Goal: Share content: Share content

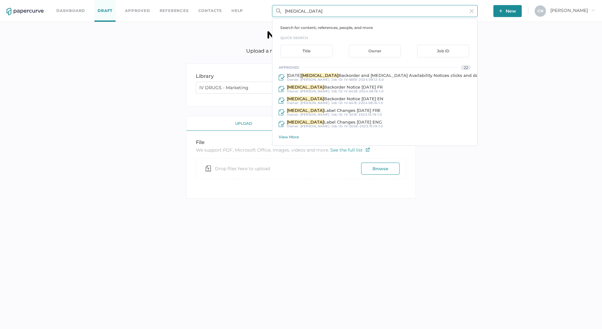
click at [289, 12] on input "[MEDICAL_DATA]" at bounding box center [374, 11] width 205 height 12
click at [322, 11] on input "[MEDICAL_DATA]" at bounding box center [374, 11] width 205 height 12
click at [297, 138] on div "View More" at bounding box center [377, 136] width 199 height 5
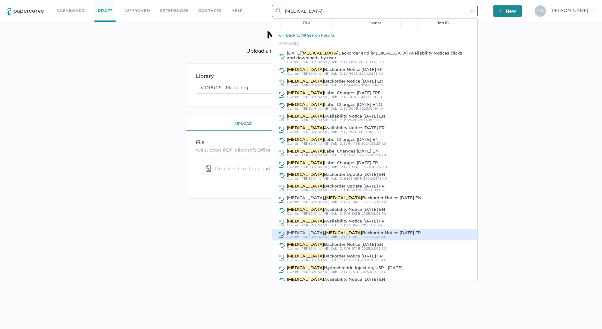
scroll to position [64, 0]
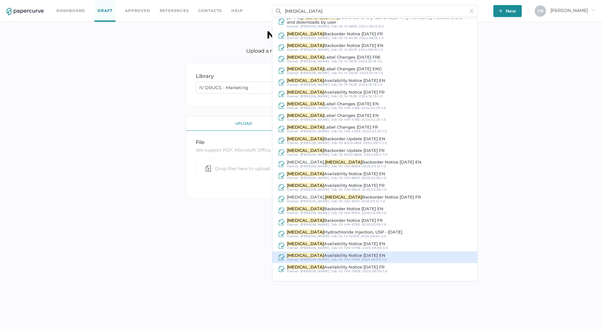
click at [345, 256] on span "Availability Notice [DATE] EN" at bounding box center [354, 254] width 61 height 5
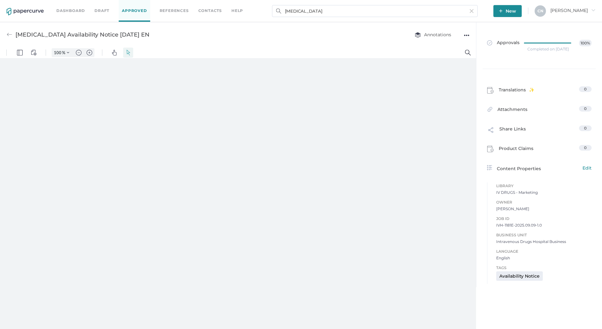
type input "133"
click at [447, 35] on span "Annotations" at bounding box center [432, 35] width 37 height 6
click at [447, 35] on span "Annotations" at bounding box center [432, 34] width 37 height 5
click at [464, 36] on div "●●●" at bounding box center [467, 35] width 6 height 9
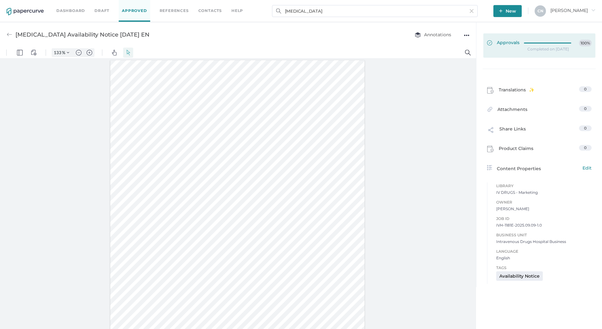
click at [538, 42] on div at bounding box center [549, 42] width 51 height 5
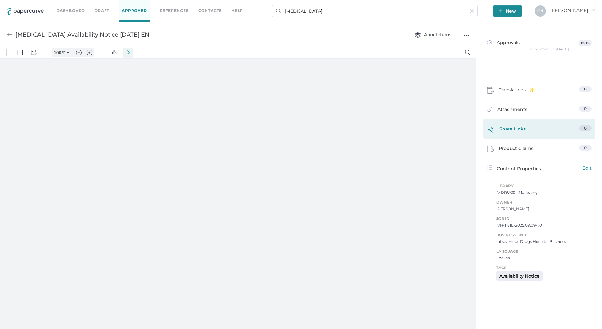
type input "133"
click at [506, 129] on span "Share Links" at bounding box center [512, 130] width 26 height 10
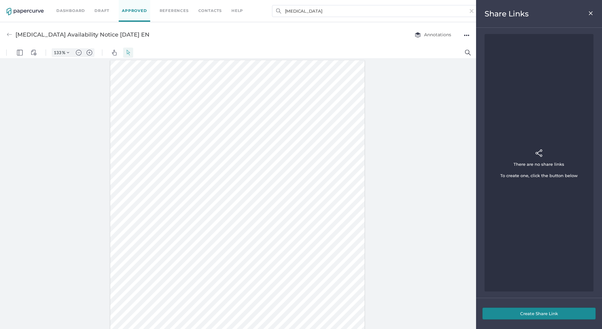
click at [540, 312] on button "Create Share Link" at bounding box center [538, 313] width 113 height 12
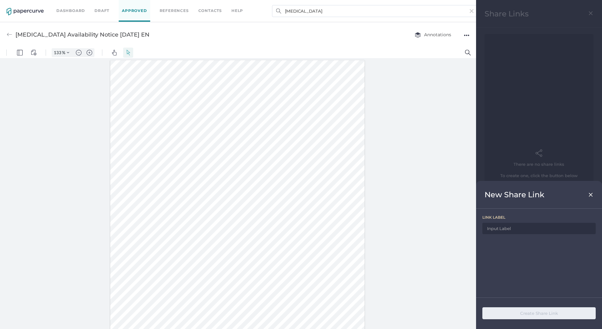
click at [593, 194] on div "New Share Link" at bounding box center [539, 195] width 126 height 28
click at [592, 194] on img at bounding box center [590, 194] width 5 height 5
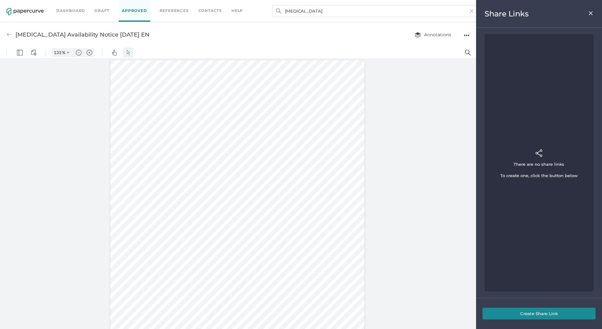
click at [593, 13] on div "Share Links" at bounding box center [539, 14] width 126 height 28
click at [591, 13] on img at bounding box center [590, 13] width 5 height 5
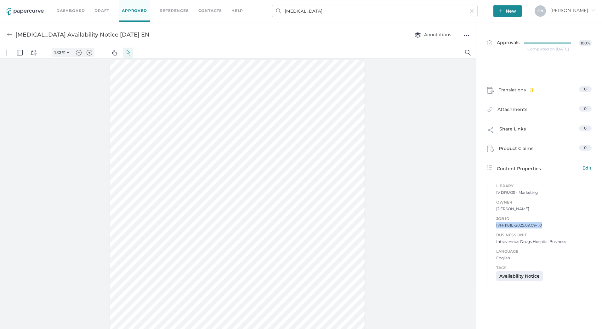
drag, startPoint x: 546, startPoint y: 224, endPoint x: 494, endPoint y: 225, distance: 51.6
click at [494, 225] on div "Job ID IVH-1181E-2025.09.09-1.0 Business Unit Intravenous Drugs Hospital Busine…" at bounding box center [539, 235] width 104 height 52
